Goal: Task Accomplishment & Management: Use online tool/utility

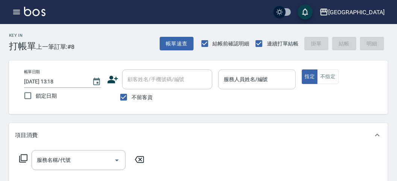
click at [251, 83] on input "服務人員姓名/編號" at bounding box center [257, 79] width 70 height 13
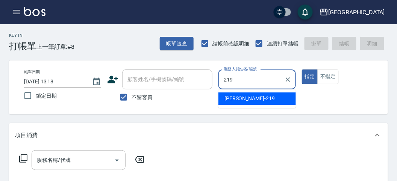
type input "[PERSON_NAME]-219"
type button "true"
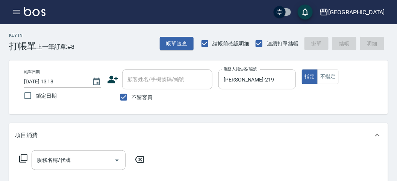
click at [23, 157] on icon at bounding box center [23, 158] width 9 height 9
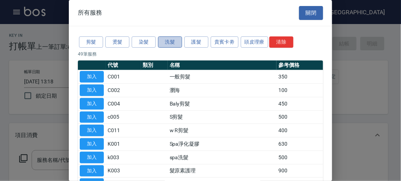
drag, startPoint x: 172, startPoint y: 37, endPoint x: 174, endPoint y: 41, distance: 4.5
click at [172, 37] on button "洗髮" at bounding box center [170, 42] width 24 height 12
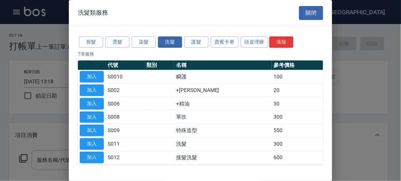
scroll to position [23, 0]
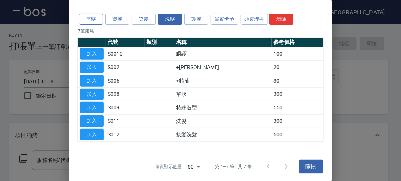
click at [94, 20] on button "剪髮" at bounding box center [91, 20] width 24 height 12
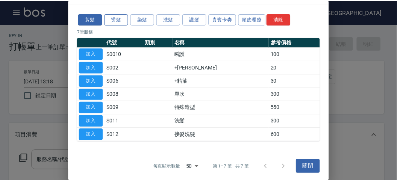
scroll to position [0, 0]
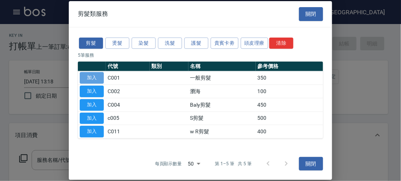
click at [91, 79] on button "加入" at bounding box center [92, 78] width 24 height 12
type input "一般剪髮(C001)"
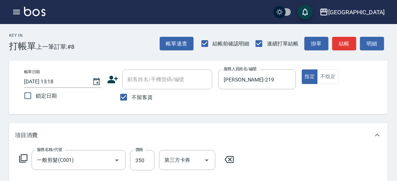
scroll to position [220, 0]
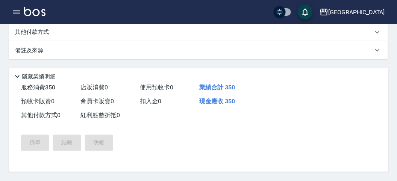
type input "[DATE] 14:14"
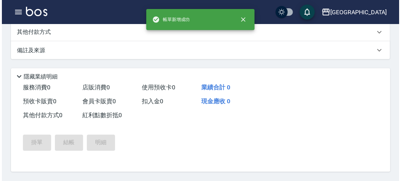
scroll to position [0, 0]
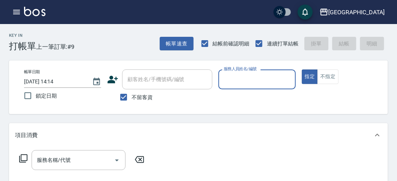
click at [244, 75] on input "服務人員姓名/編號" at bounding box center [257, 79] width 70 height 13
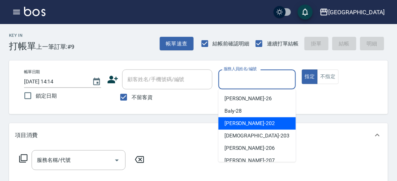
click at [245, 129] on div "[PERSON_NAME] -202" at bounding box center [256, 123] width 77 height 12
type input "[PERSON_NAME]-202"
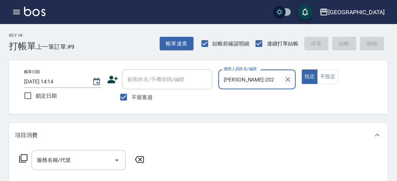
click at [286, 79] on icon "Clear" at bounding box center [288, 80] width 8 height 8
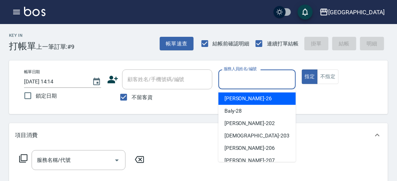
click at [256, 79] on input "服務人員姓名/編號" at bounding box center [257, 79] width 70 height 13
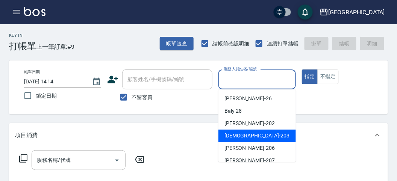
drag, startPoint x: 236, startPoint y: 140, endPoint x: 166, endPoint y: 126, distance: 71.7
click at [236, 139] on div "聖德 -203" at bounding box center [256, 136] width 77 height 12
type input "聖德-203"
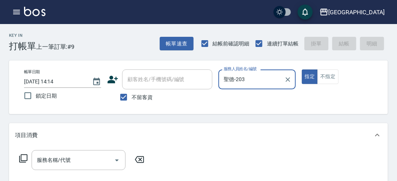
click at [26, 156] on icon at bounding box center [23, 158] width 9 height 9
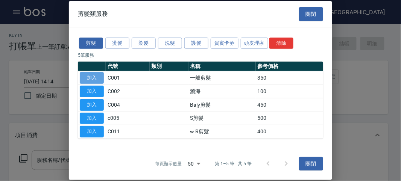
click at [85, 77] on button "加入" at bounding box center [92, 78] width 24 height 12
type input "一般剪髮(C001)"
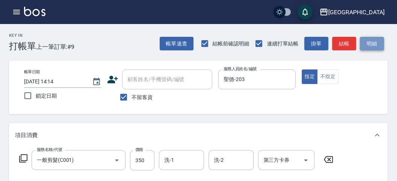
click at [376, 43] on button "明細" at bounding box center [372, 44] width 24 height 14
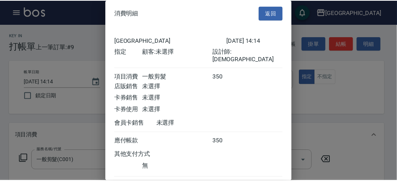
scroll to position [42, 0]
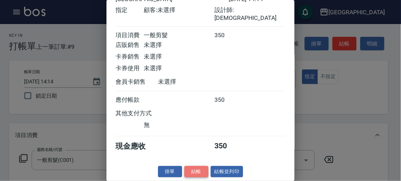
click at [194, 170] on button "結帳" at bounding box center [196, 172] width 24 height 12
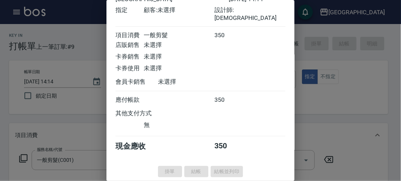
type input "[DATE] 14:19"
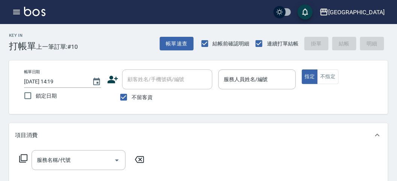
click at [108, 44] on div "Key In 打帳單 上一筆訂單:#10 帳單速查 結帳前確認明細 連續打單結帳 掛單 結帳 明細" at bounding box center [194, 37] width 388 height 27
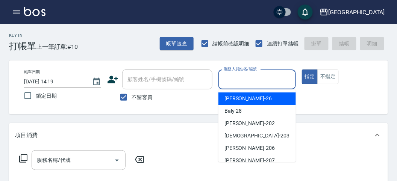
click at [285, 75] on input "服務人員姓名/編號" at bounding box center [257, 79] width 70 height 13
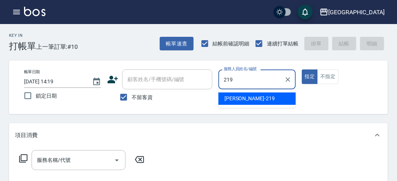
type input "[PERSON_NAME]-219"
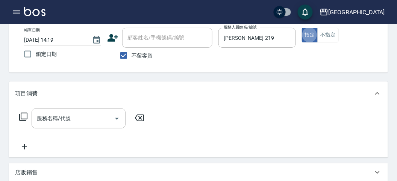
click at [23, 113] on icon at bounding box center [23, 117] width 8 height 8
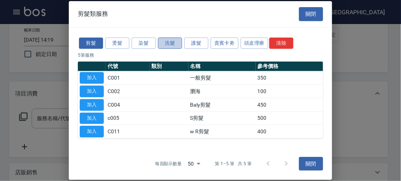
click at [171, 42] on button "洗髮" at bounding box center [170, 43] width 24 height 12
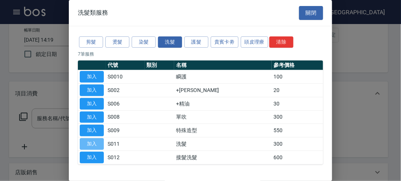
drag, startPoint x: 102, startPoint y: 139, endPoint x: 101, endPoint y: 145, distance: 6.4
click at [103, 147] on button "加入" at bounding box center [92, 144] width 24 height 12
type input "洗髮(S011)"
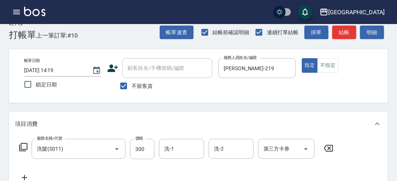
scroll to position [0, 0]
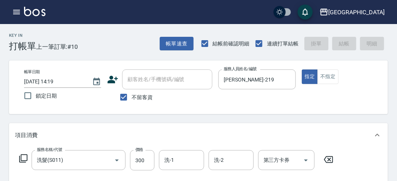
type input "[DATE] 15:14"
